Goal: Navigation & Orientation: Find specific page/section

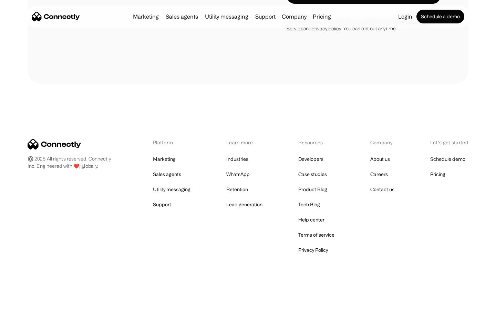
scroll to position [1133, 0]
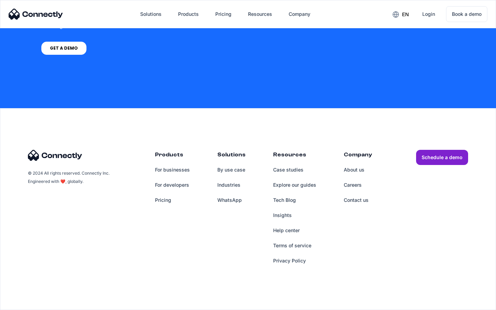
scroll to position [2009, 0]
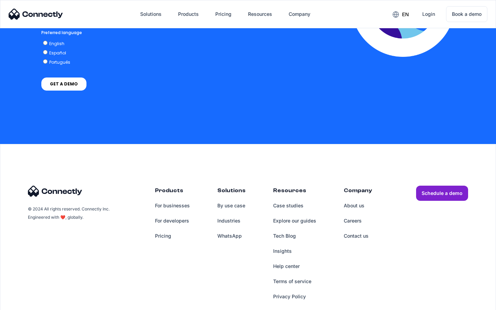
scroll to position [1474, 0]
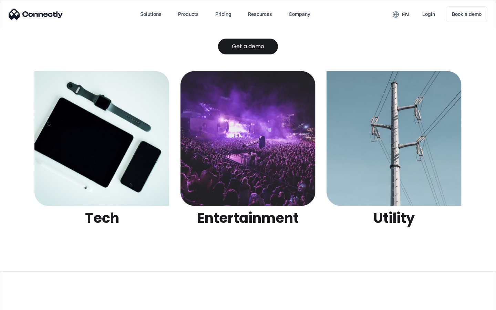
scroll to position [2173, 0]
